Goal: Task Accomplishment & Management: Manage account settings

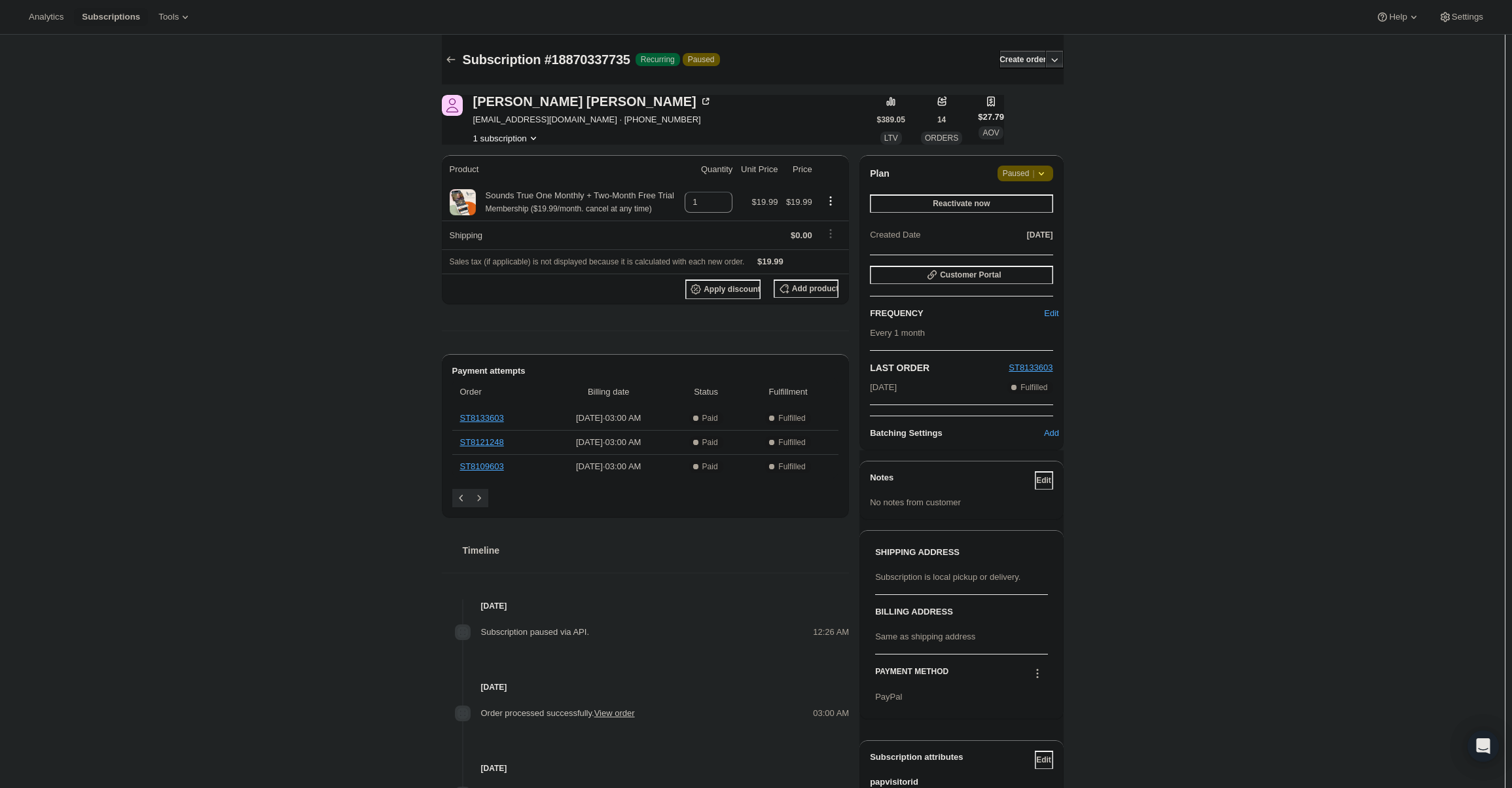
click at [1031, 168] on span "Paused |" at bounding box center [1024, 173] width 45 height 13
click at [1041, 205] on span "Cancel subscription" at bounding box center [1029, 200] width 74 height 13
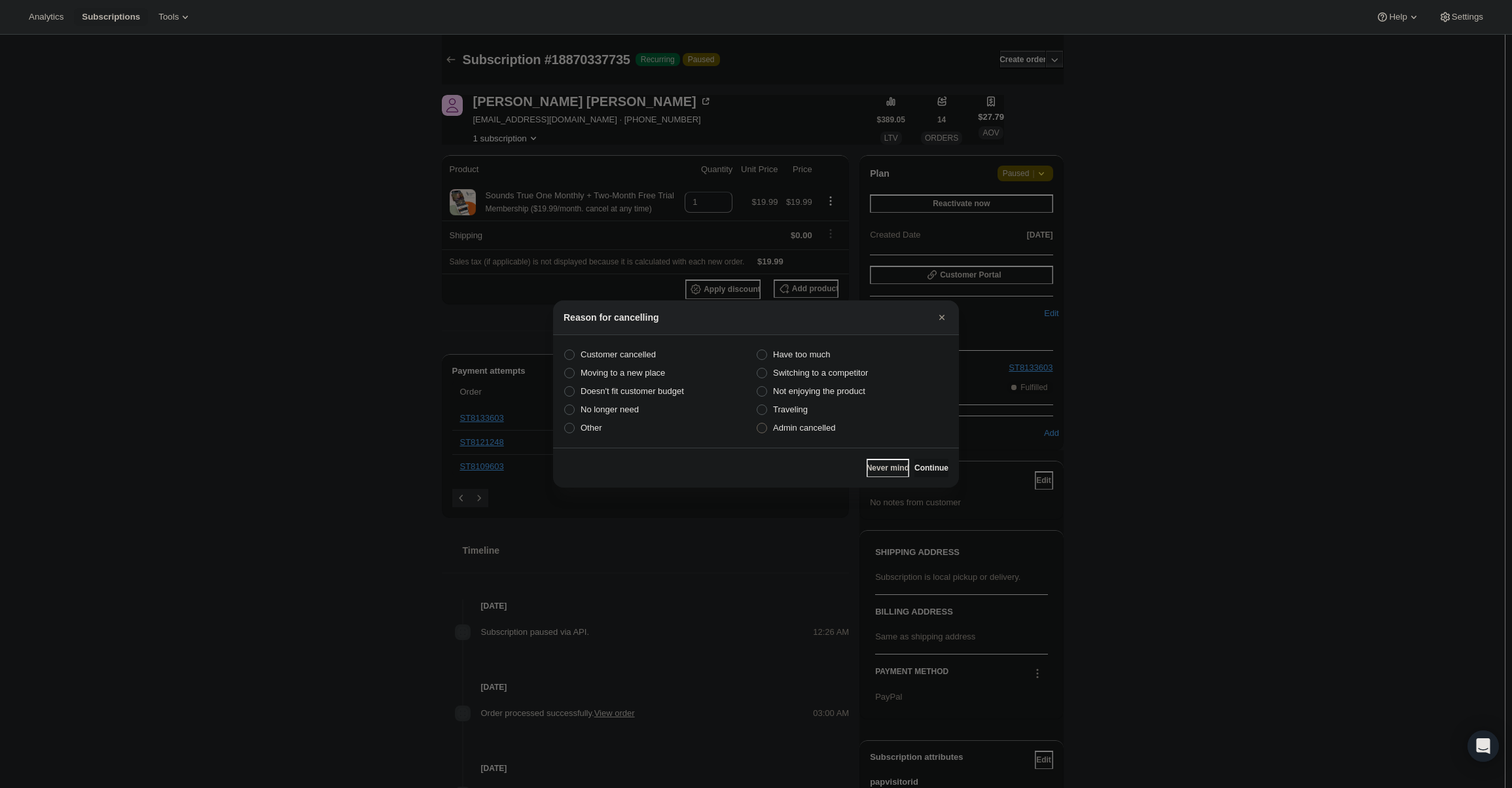
click at [847, 432] on label "Admin cancelled" at bounding box center [851, 427] width 192 height 18
click at [757, 424] on input "Admin cancelled" at bounding box center [756, 423] width 1 height 1
radio input "true"
click at [908, 455] on div "Never mind Continue" at bounding box center [756, 468] width 405 height 40
drag, startPoint x: 911, startPoint y: 461, endPoint x: 909, endPoint y: 454, distance: 7.3
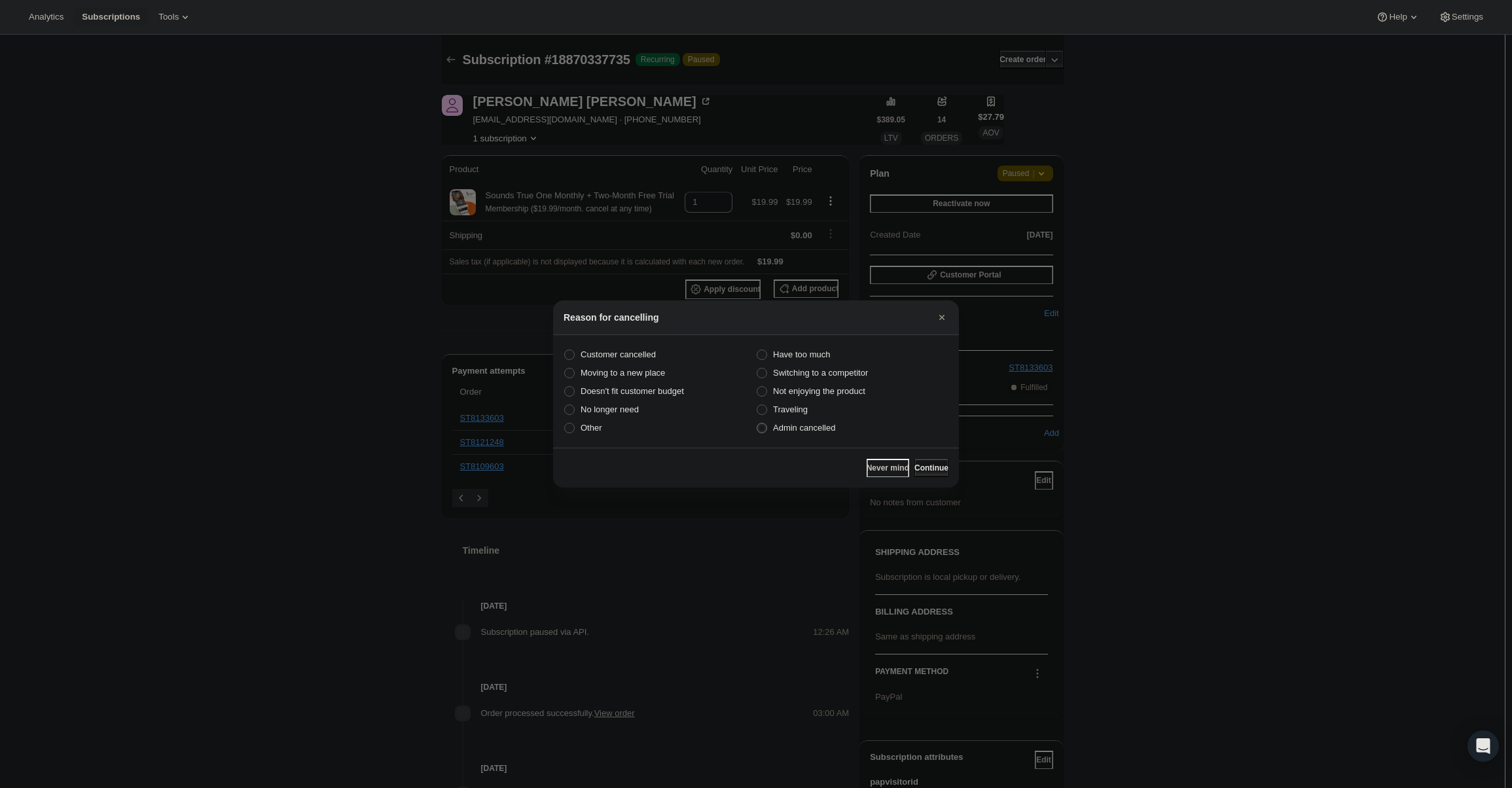
click at [914, 460] on button "Continue" at bounding box center [931, 468] width 34 height 18
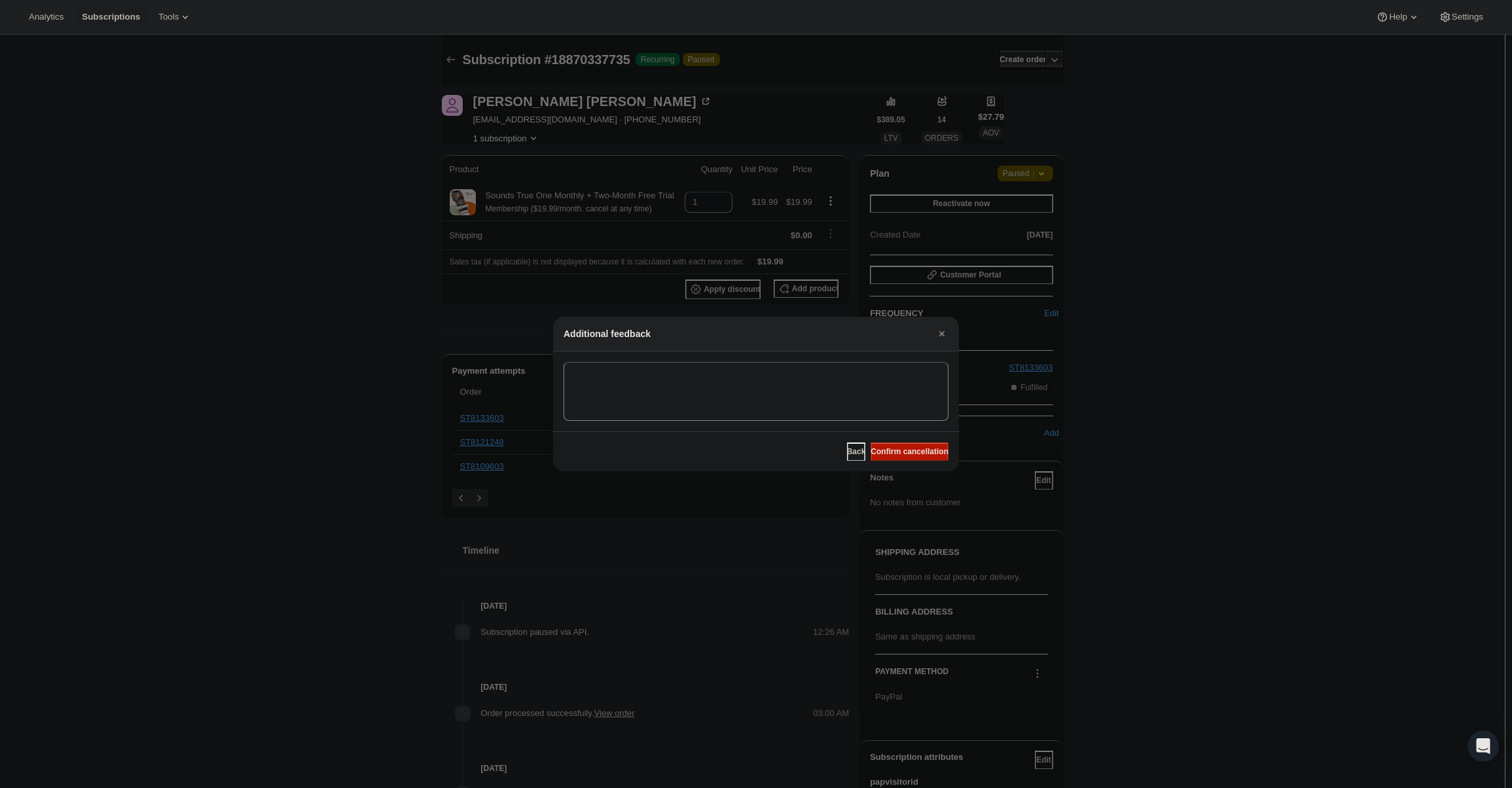
drag, startPoint x: 908, startPoint y: 453, endPoint x: 849, endPoint y: 395, distance: 82.7
click at [907, 453] on span "Confirm cancellation" at bounding box center [909, 451] width 77 height 11
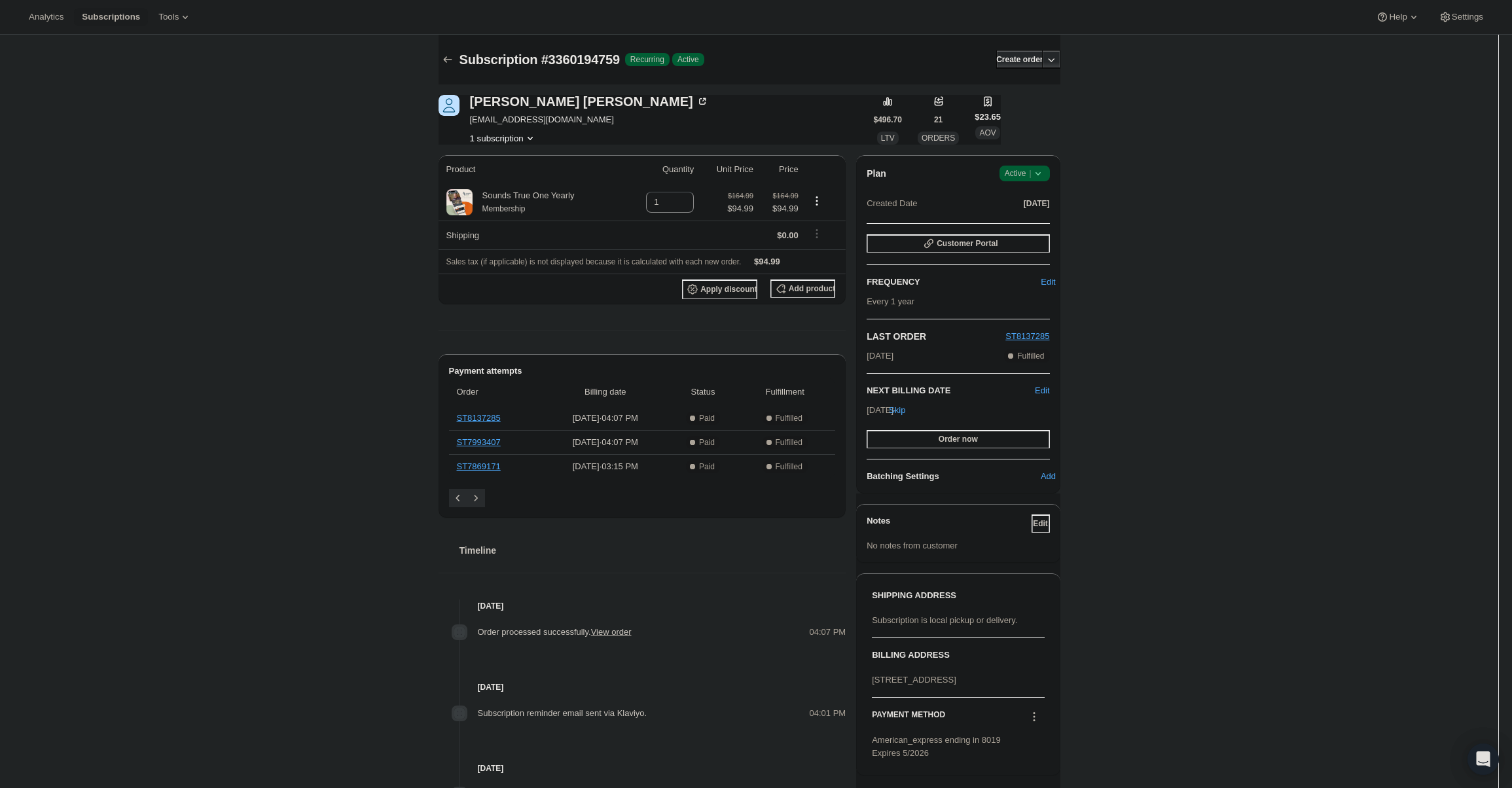
click at [1044, 174] on icon at bounding box center [1038, 173] width 13 height 13
click at [1028, 219] on span "Cancel subscription" at bounding box center [1028, 222] width 74 height 10
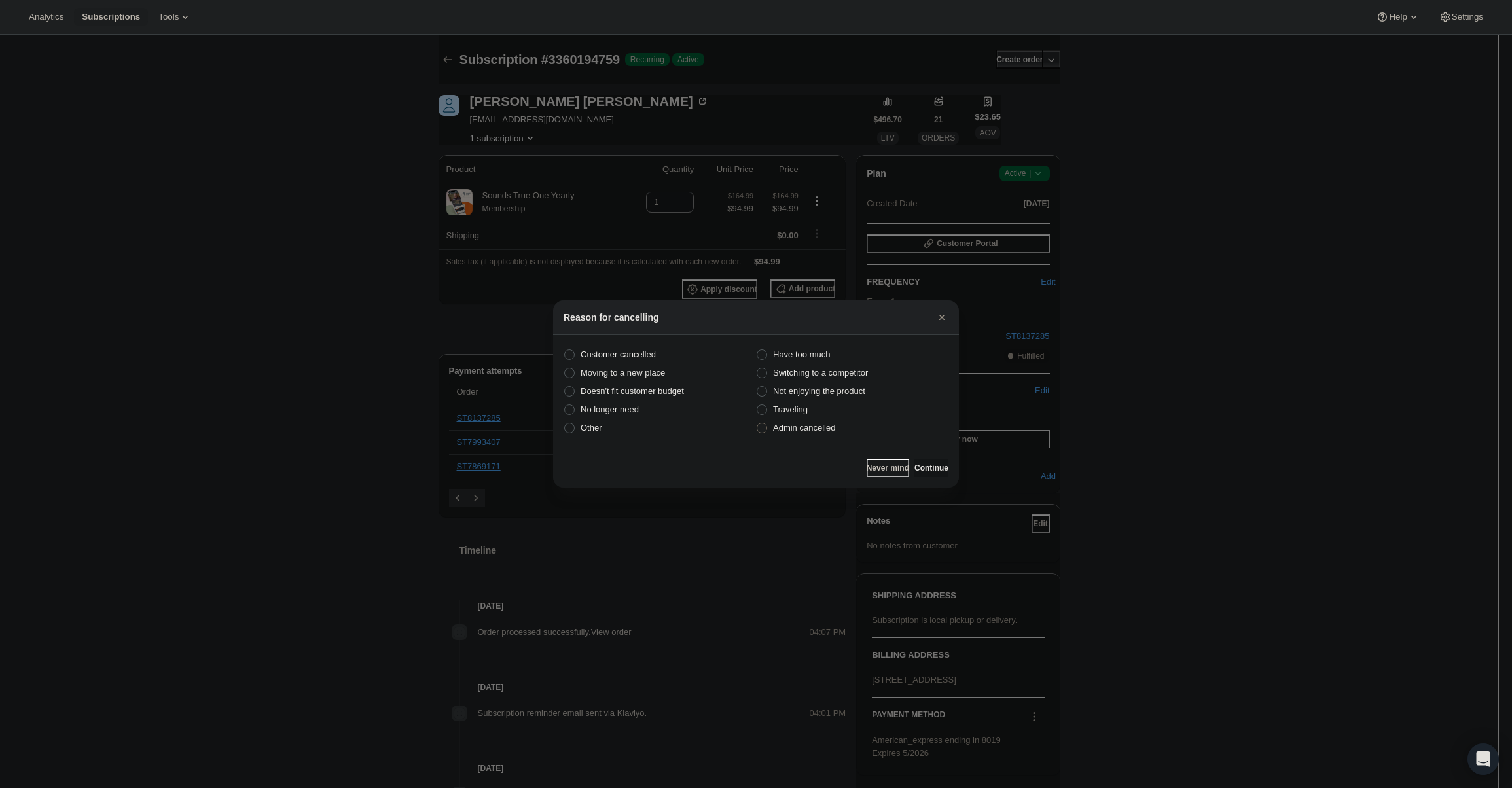
click at [826, 425] on span "Admin cancelled" at bounding box center [803, 427] width 62 height 10
click at [757, 424] on input "Admin cancelled" at bounding box center [756, 423] width 1 height 1
radio input "true"
click at [915, 467] on span "Continue" at bounding box center [931, 468] width 34 height 11
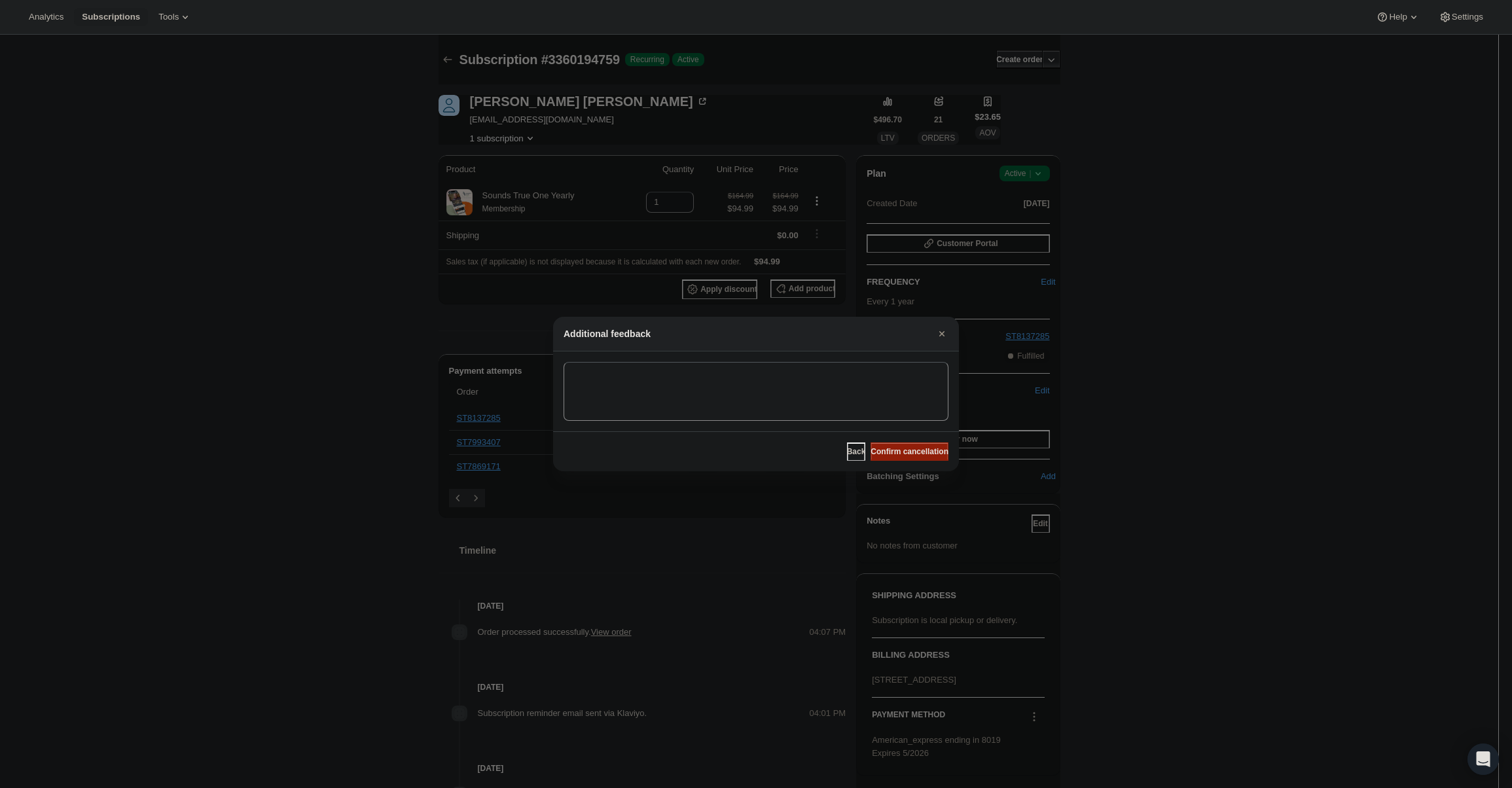
click at [915, 449] on span "Confirm cancellation" at bounding box center [909, 451] width 77 height 11
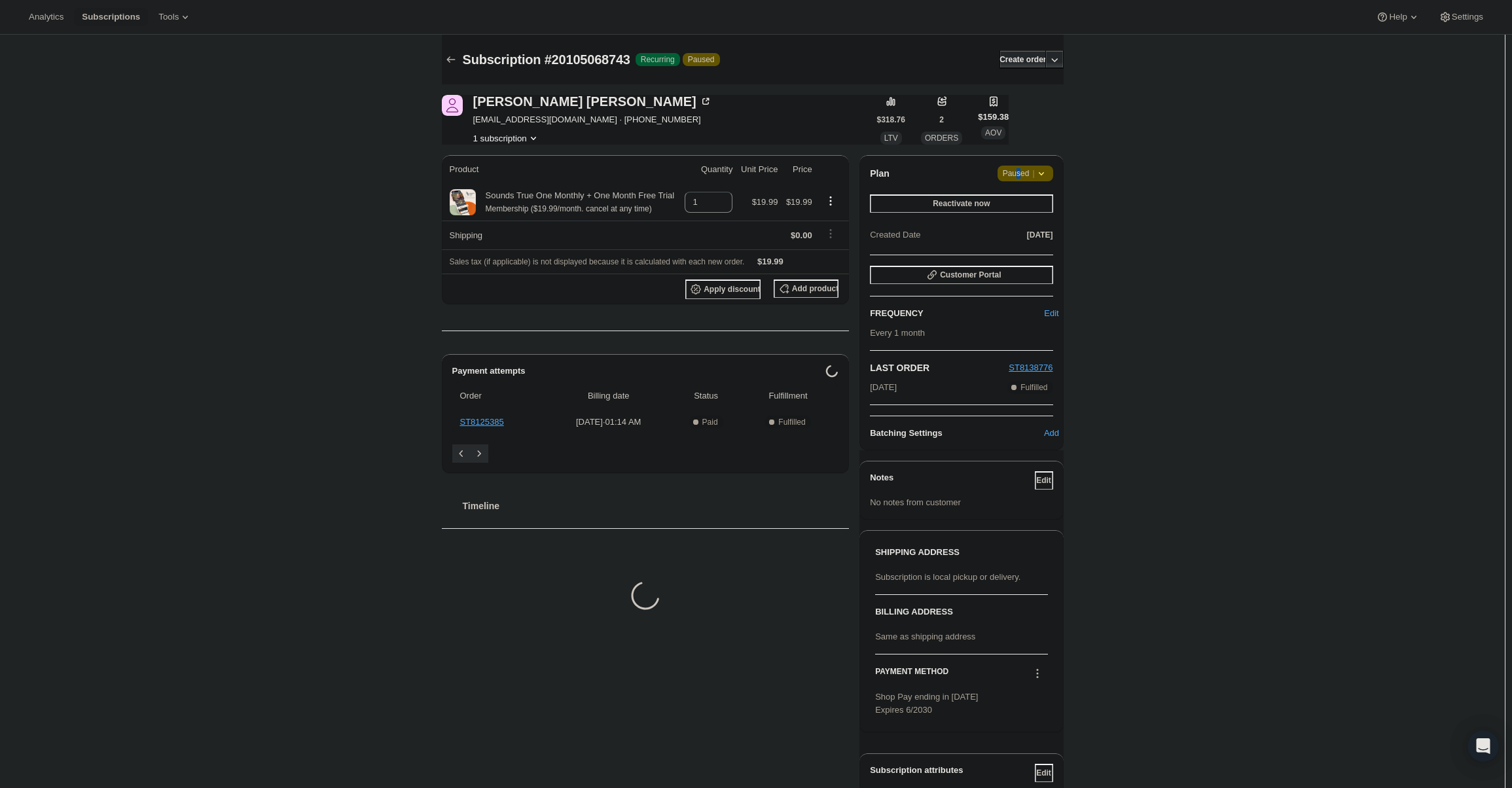
click at [1022, 166] on span "Paused |" at bounding box center [1024, 173] width 45 height 13
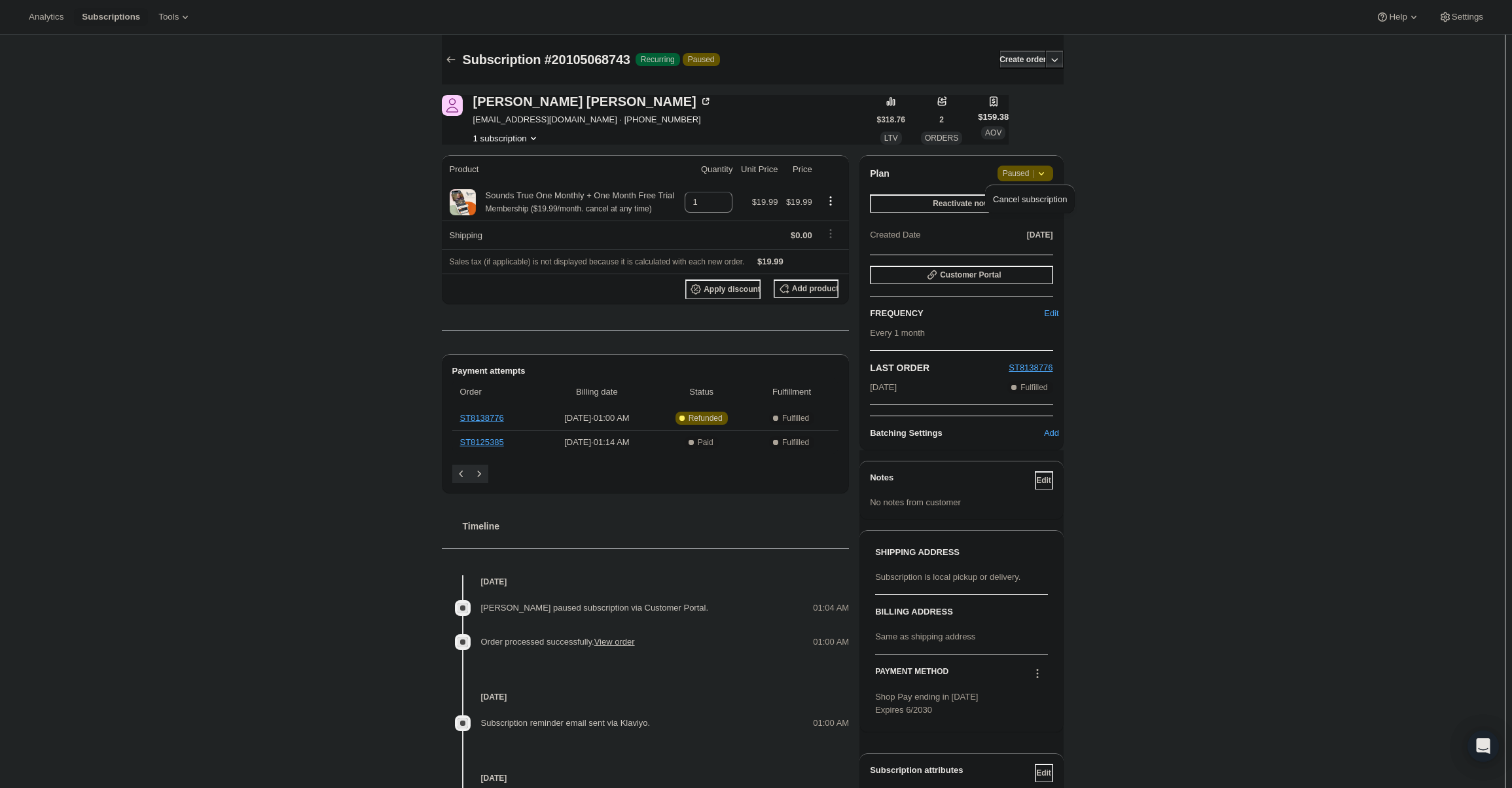
drag, startPoint x: 1044, startPoint y: 225, endPoint x: 1043, endPoint y: 213, distance: 12.0
click at [1044, 223] on div "Analytics Subscriptions Tools Help Settings Skip to content Subscription #20105…" at bounding box center [756, 432] width 1512 height 865
click at [1029, 174] on span "Paused |" at bounding box center [1024, 173] width 45 height 13
click at [1027, 209] on div "Cancel subscription" at bounding box center [1030, 199] width 90 height 29
click at [1029, 201] on span "Cancel subscription" at bounding box center [1029, 199] width 74 height 10
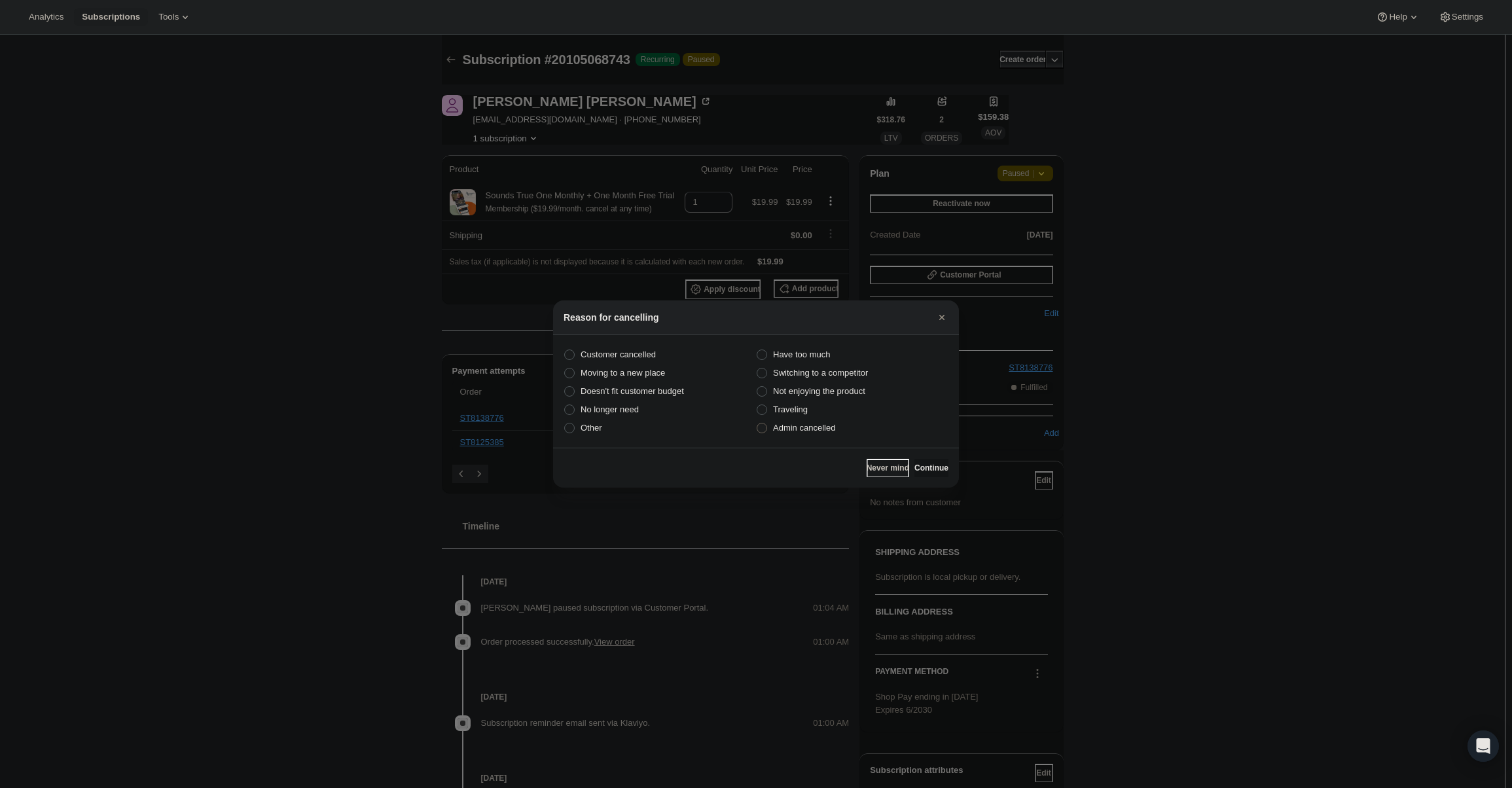
click at [851, 436] on label "Admin cancelled" at bounding box center [851, 427] width 192 height 18
click at [757, 424] on input "Admin cancelled" at bounding box center [756, 423] width 1 height 1
radio input "true"
click at [914, 457] on div "Never mind Continue" at bounding box center [756, 468] width 405 height 40
click at [914, 468] on span "Continue" at bounding box center [931, 468] width 34 height 11
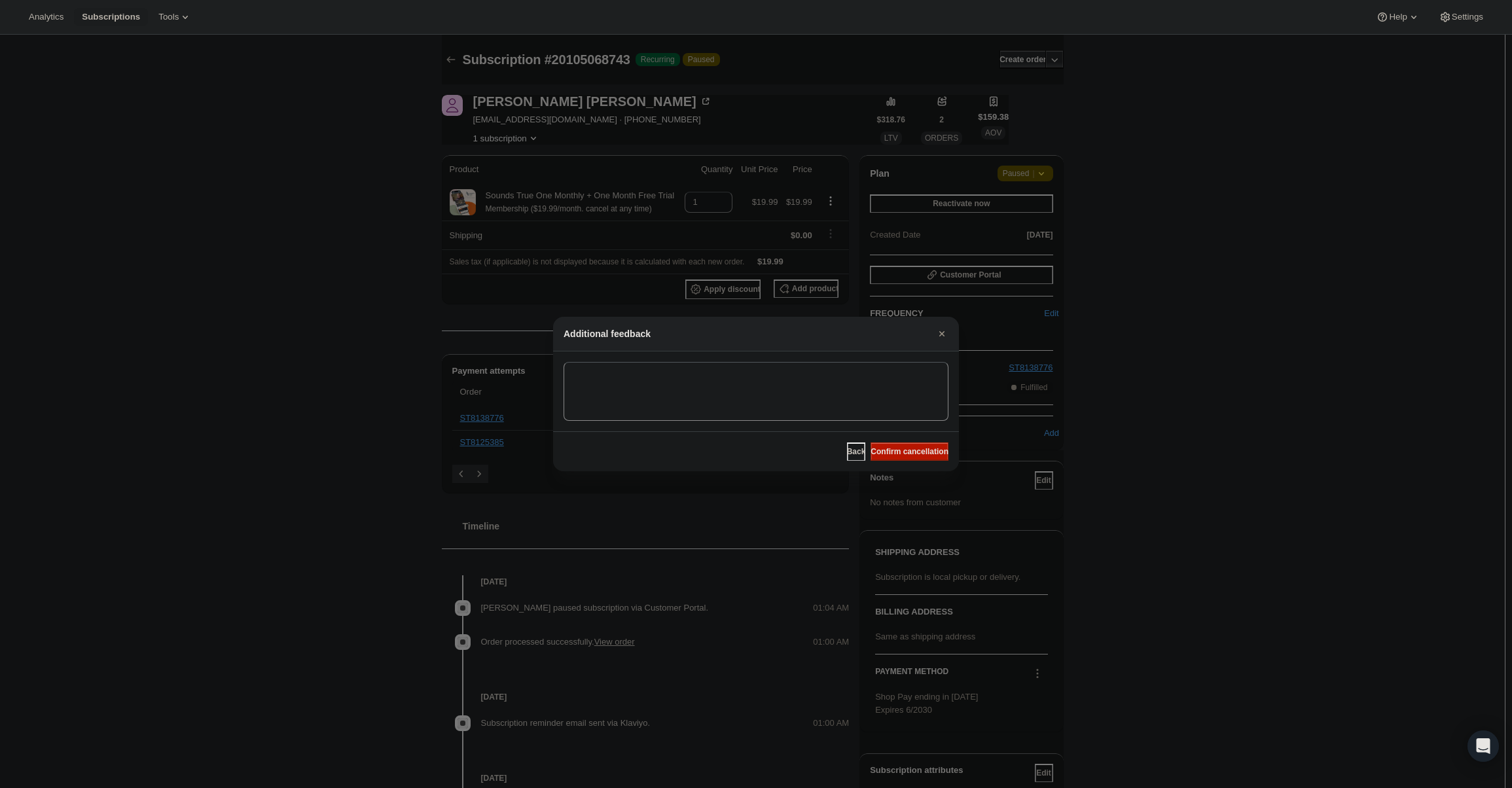
click at [905, 453] on span "Confirm cancellation" at bounding box center [909, 451] width 77 height 11
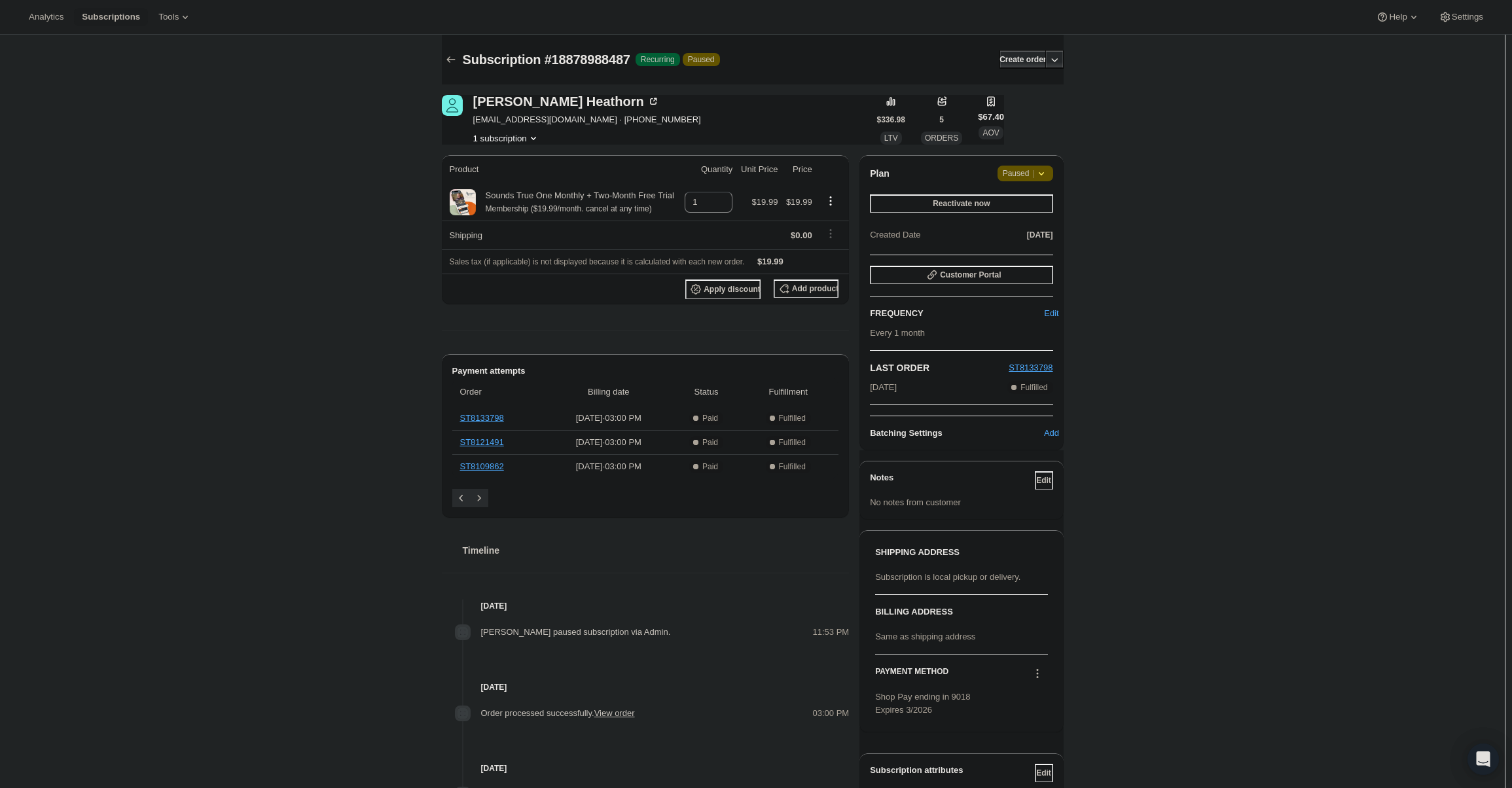
click at [1022, 169] on span "Paused |" at bounding box center [1024, 173] width 45 height 13
click at [1032, 198] on span "Cancel subscription" at bounding box center [1029, 199] width 74 height 10
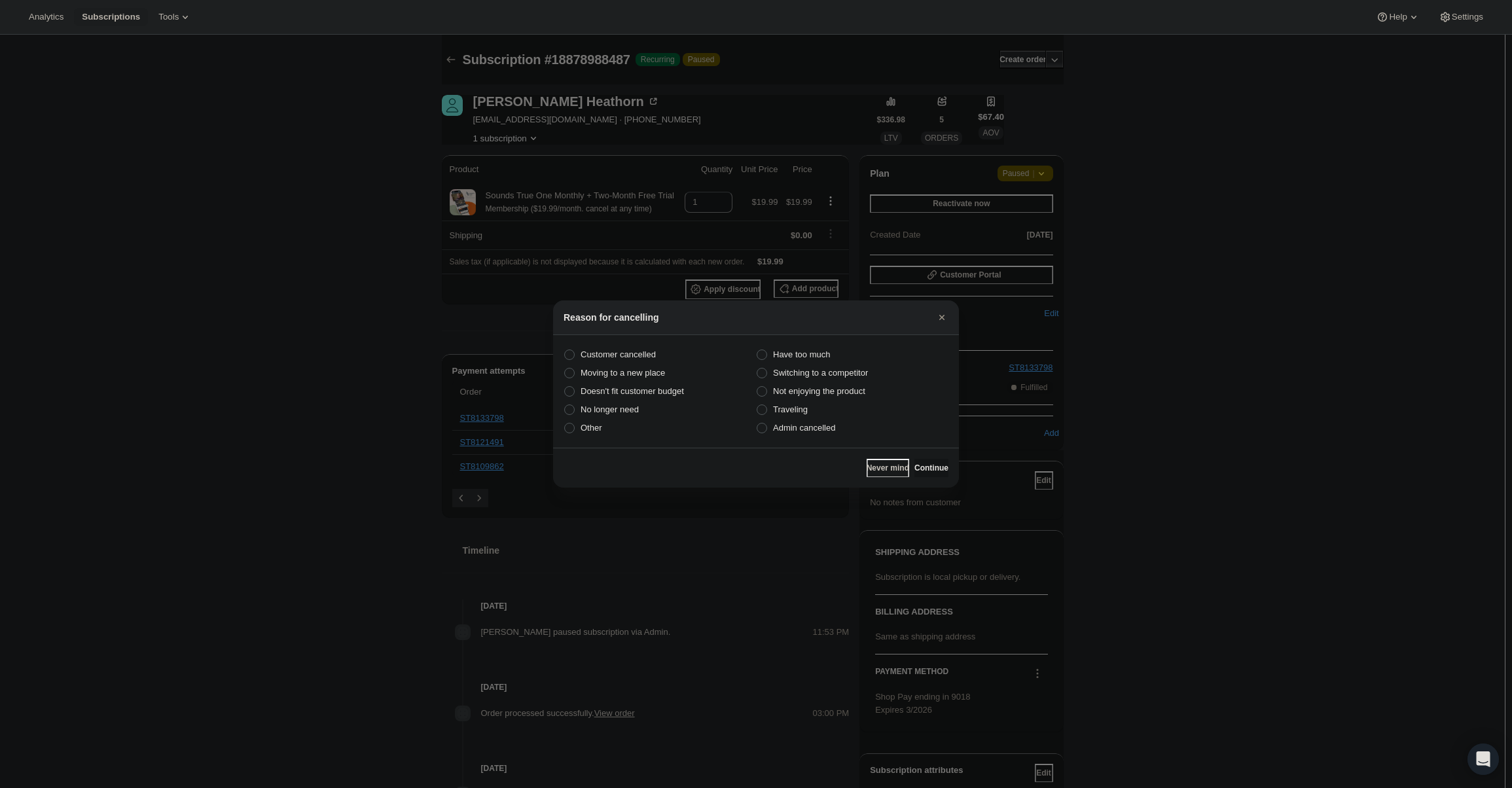
click at [840, 438] on section "Customer cancelled Have too much Moving to a new place Switching to a competito…" at bounding box center [756, 391] width 405 height 113
click at [835, 433] on label "Admin cancelled" at bounding box center [851, 427] width 192 height 18
click at [757, 424] on input "Admin cancelled" at bounding box center [756, 423] width 1 height 1
radio input "true"
click at [932, 466] on span "Continue" at bounding box center [931, 468] width 34 height 11
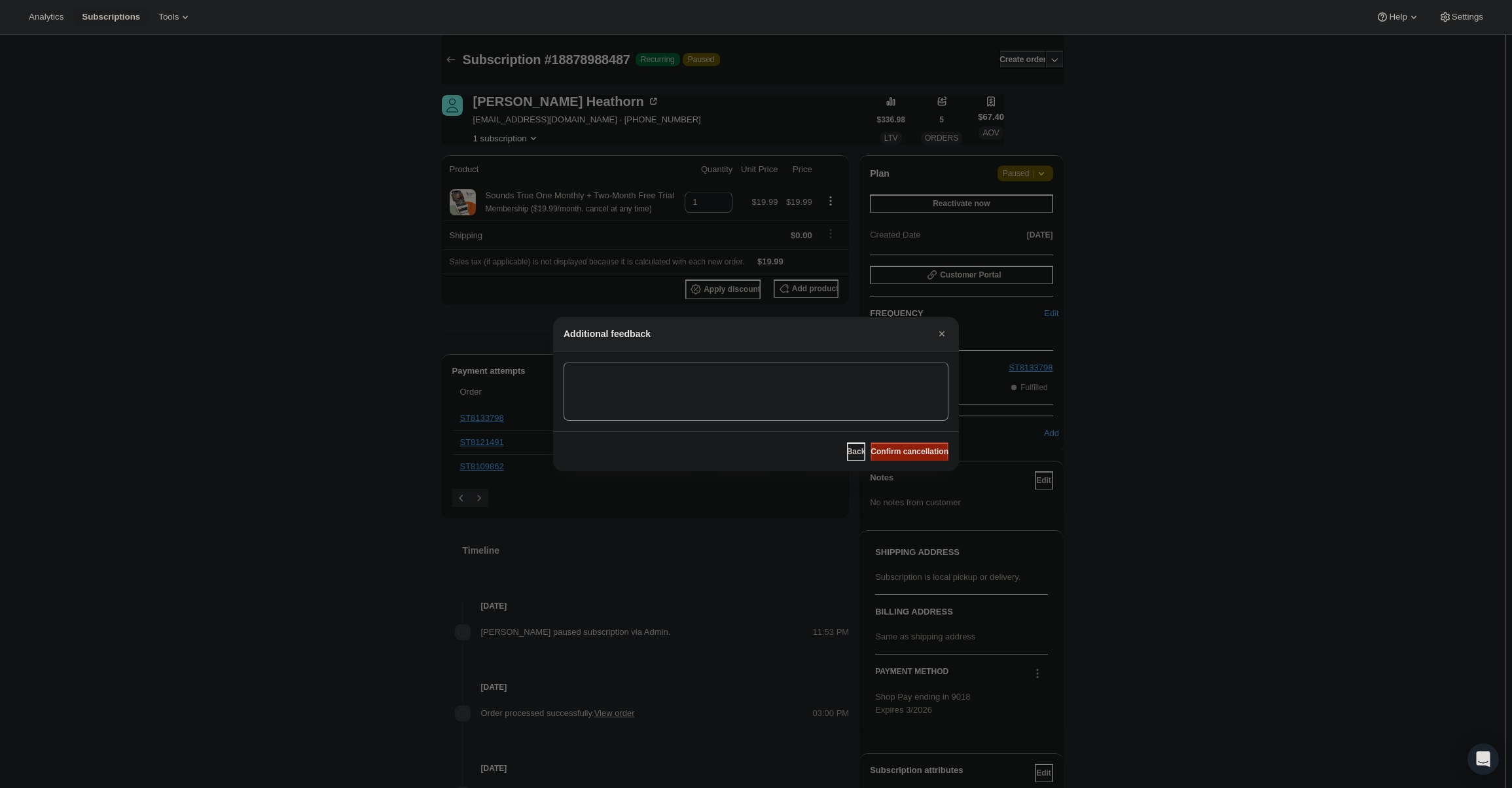
click at [930, 447] on span "Confirm cancellation" at bounding box center [909, 451] width 77 height 11
